Goal: Information Seeking & Learning: Learn about a topic

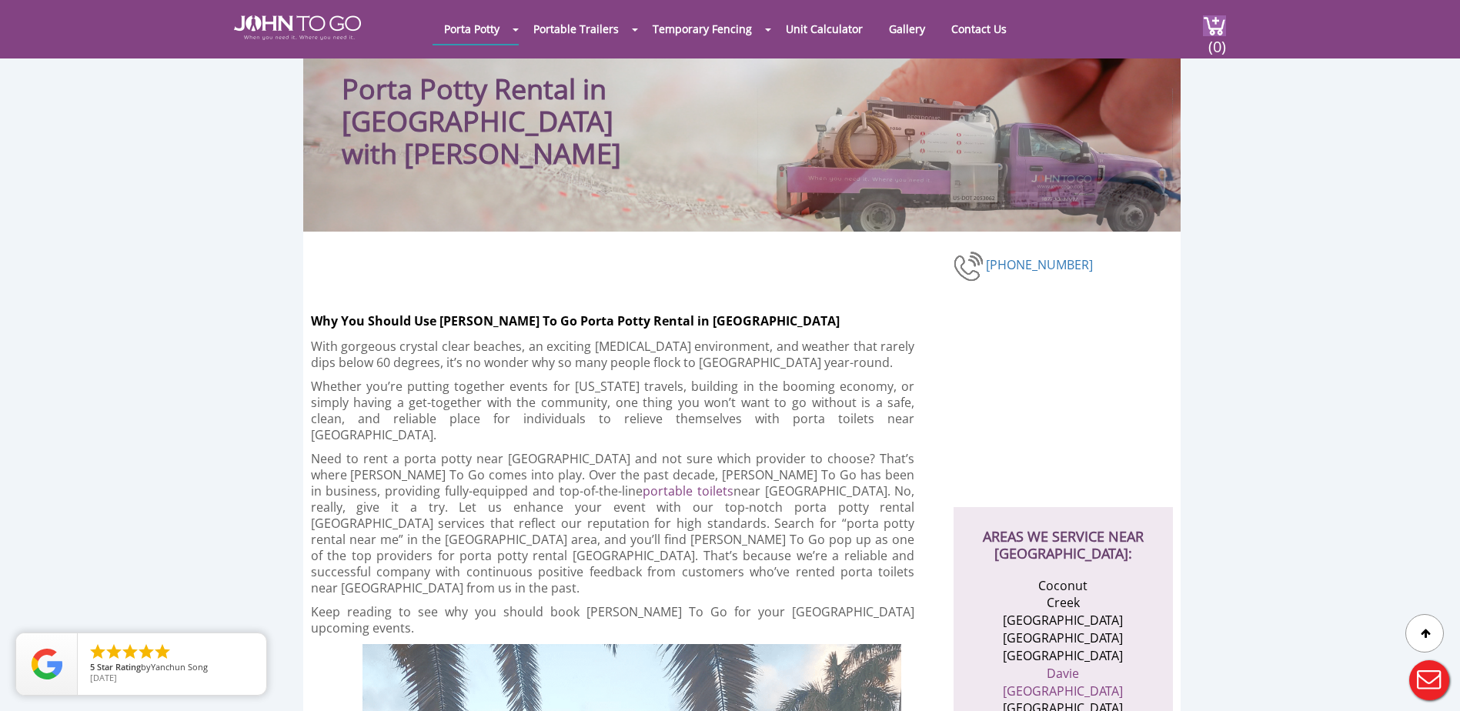
scroll to position [80, 0]
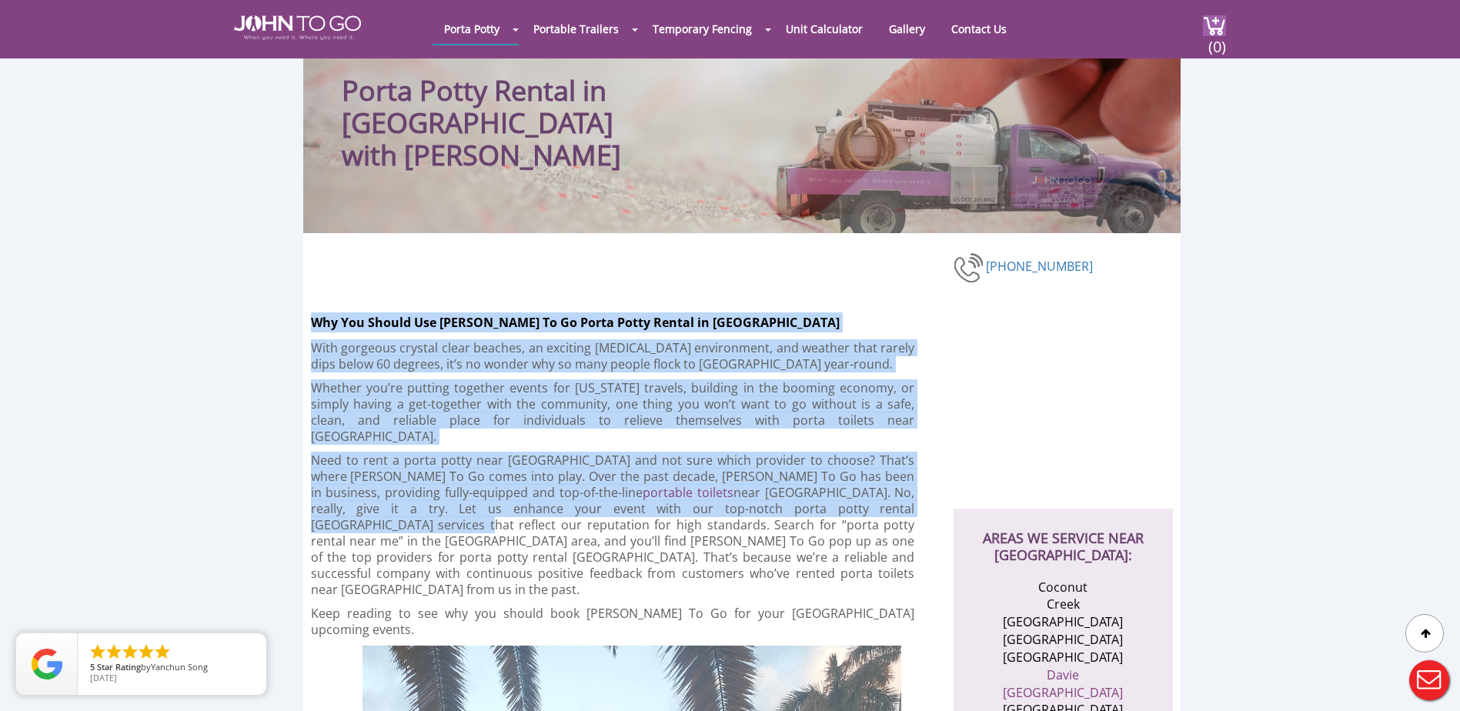
drag, startPoint x: 313, startPoint y: 321, endPoint x: 767, endPoint y: 500, distance: 487.6
click at [767, 500] on p "Need to rent a porta potty near Fort Lauderdale and not sure which provider to …" at bounding box center [613, 525] width 604 height 145
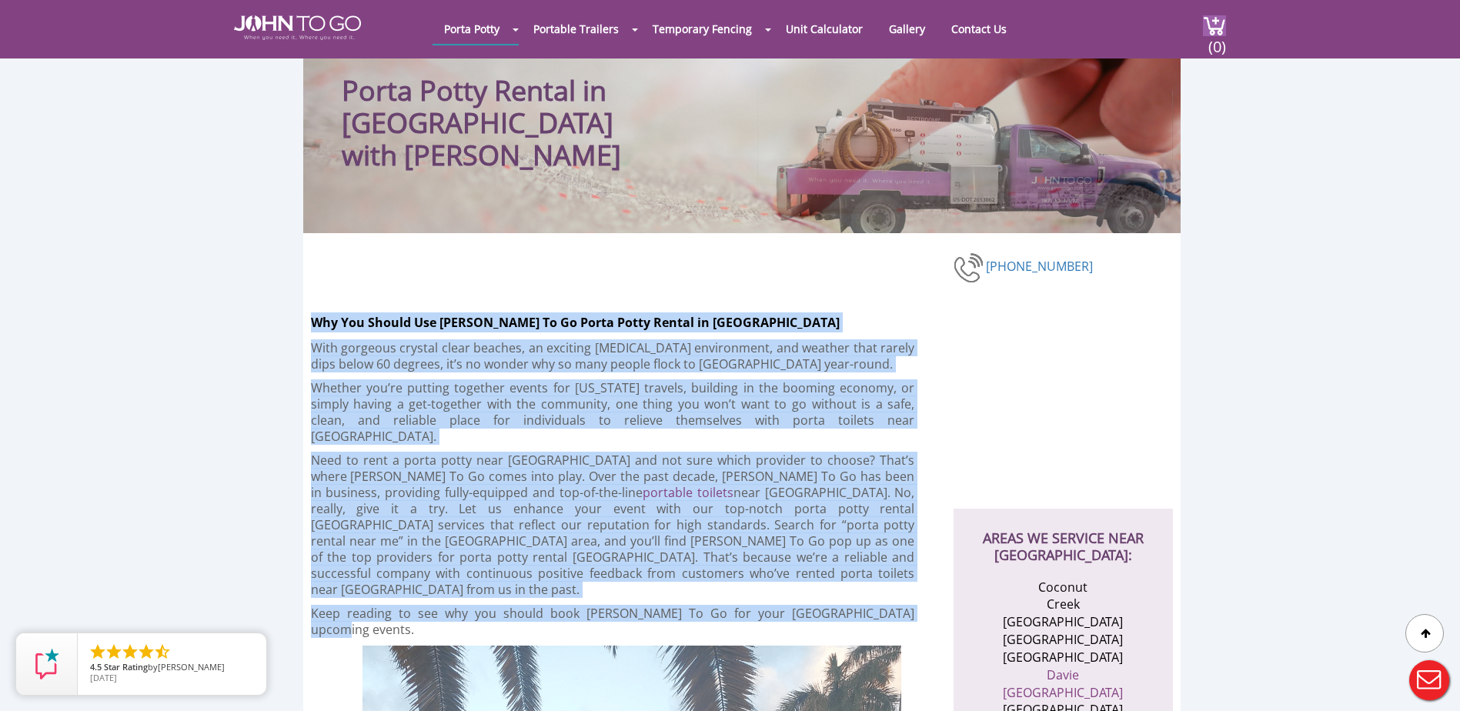
drag, startPoint x: 311, startPoint y: 319, endPoint x: 891, endPoint y: 569, distance: 631.1
click at [775, 315] on h2 "Why You Should Use John To Go Porta Potty Rental in Fort Lauderdale" at bounding box center [632, 319] width 643 height 28
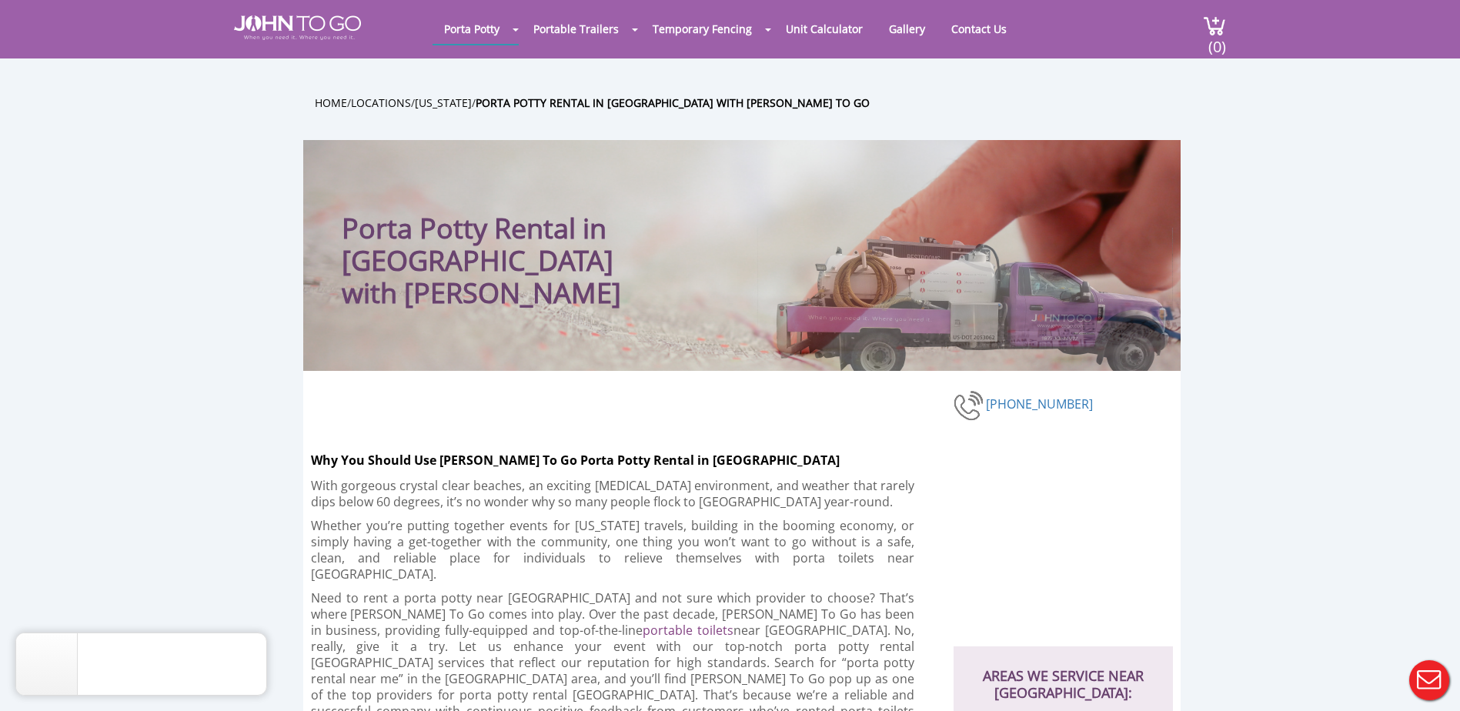
scroll to position [0, 0]
